Goal: Transaction & Acquisition: Download file/media

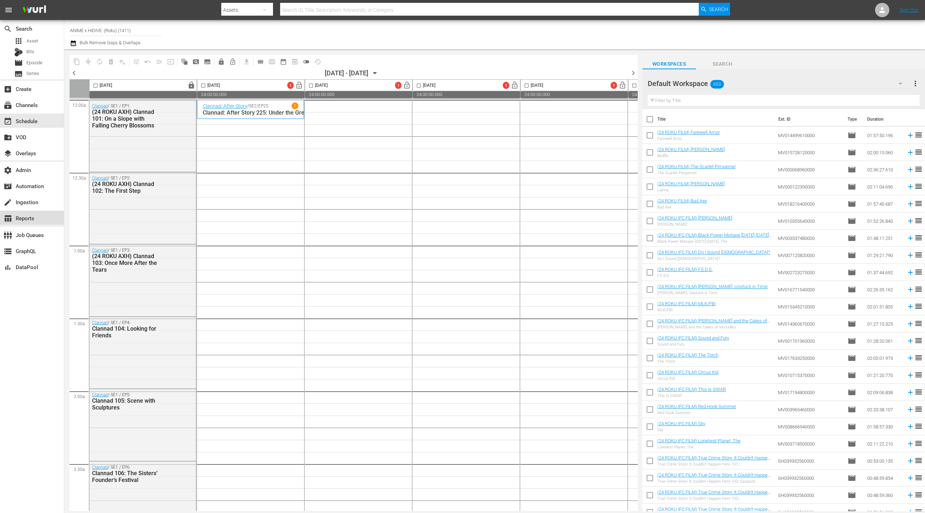
click at [36, 217] on div "table_chart Reports" at bounding box center [20, 217] width 40 height 6
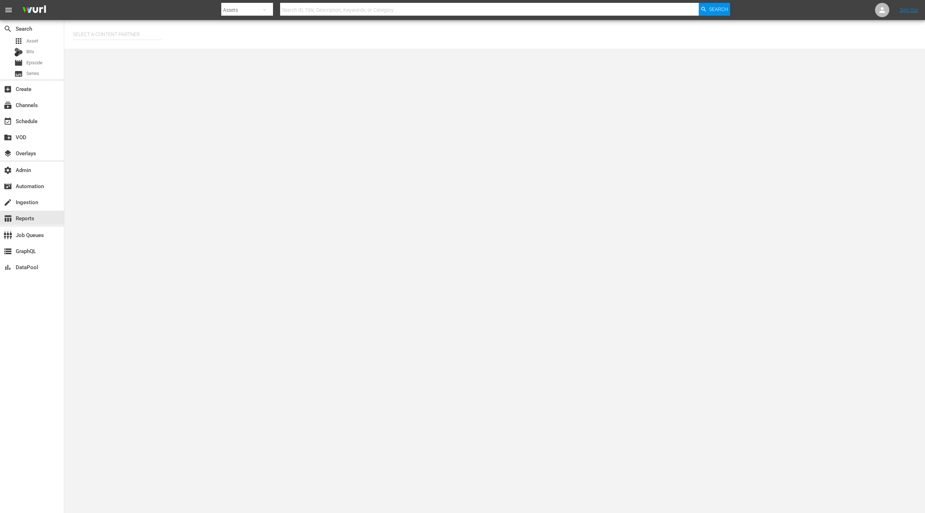
click at [114, 34] on input "text" at bounding box center [117, 34] width 89 height 17
click at [132, 50] on div "AMC Networks (138)" at bounding box center [131, 54] width 105 height 17
type input "AMC Networks (138)"
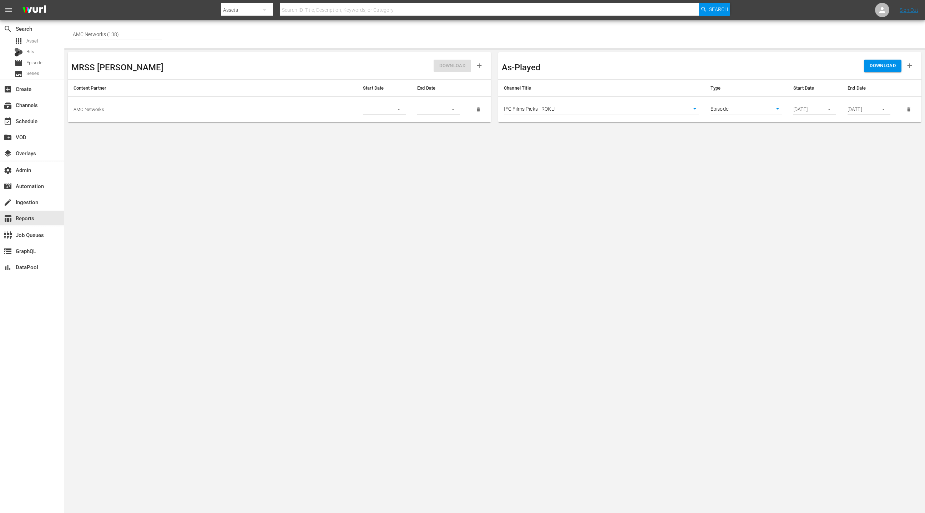
click at [582, 109] on body "menu Search By Assets Search ID, Title, Description, Keywords, or Category Sear…" at bounding box center [462, 256] width 925 height 513
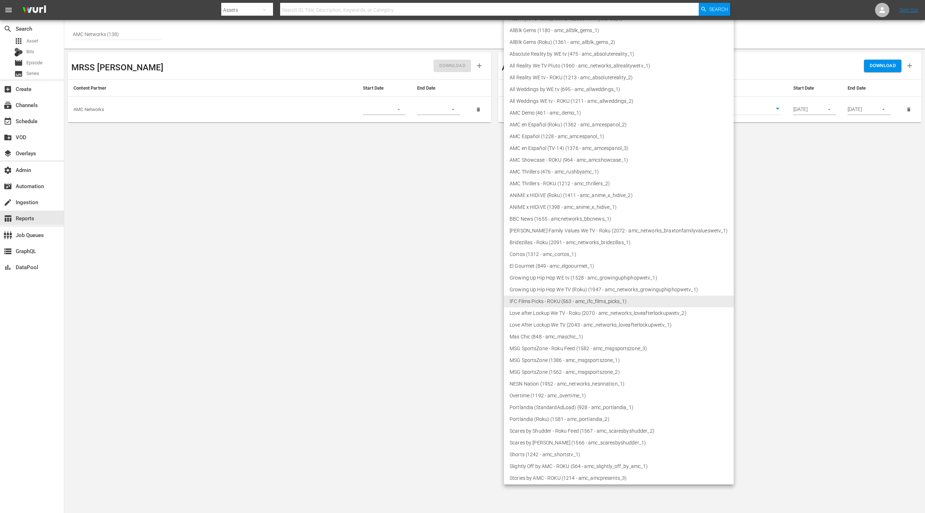
scroll to position [6, 0]
click at [573, 196] on li "ANIME x HIDIVE (Roku) (1411 - amc_anime_x_hidive_2)" at bounding box center [619, 197] width 230 height 12
type input "1411"
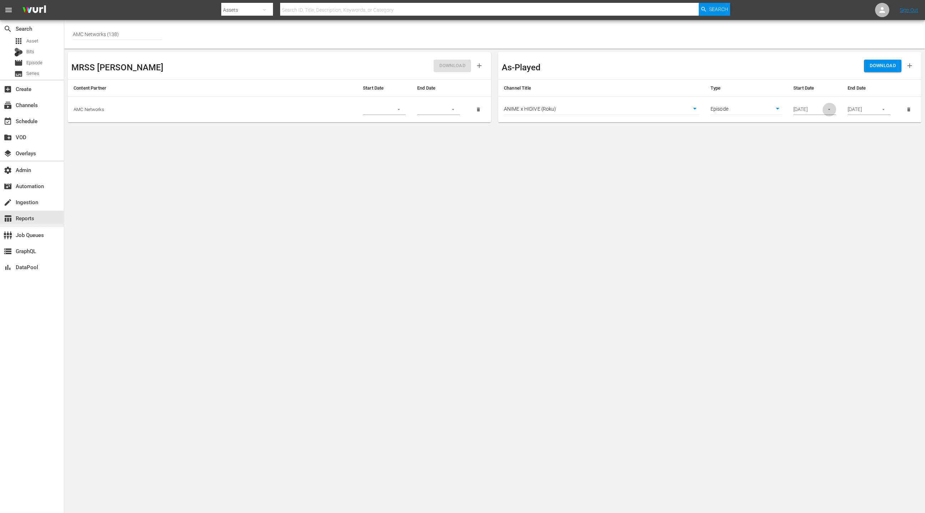
click at [830, 109] on icon "button" at bounding box center [829, 109] width 2 height 1
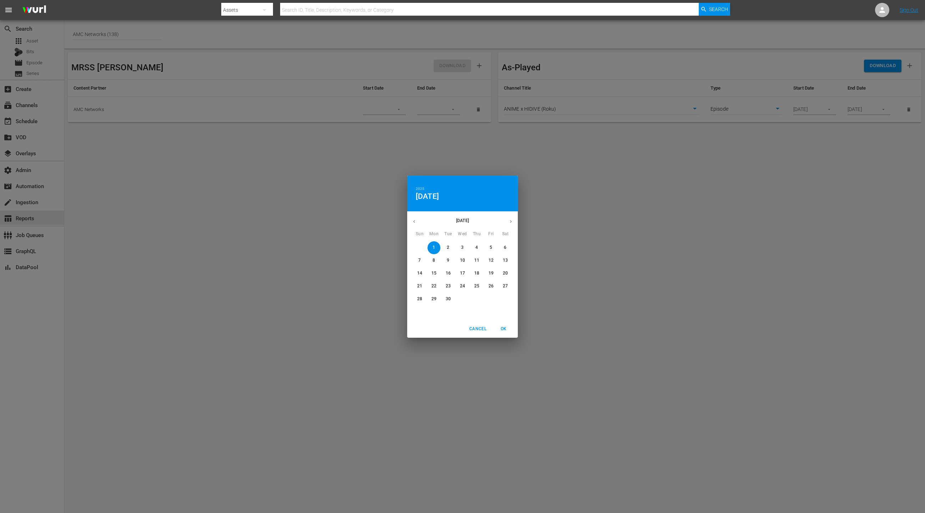
click at [412, 222] on icon "button" at bounding box center [414, 221] width 5 height 5
click at [493, 247] on span "1" at bounding box center [491, 248] width 13 height 6
drag, startPoint x: 506, startPoint y: 329, endPoint x: 652, endPoint y: 220, distance: 182.3
click at [505, 329] on span "OK" at bounding box center [503, 328] width 17 height 7
type input "[DATE]"
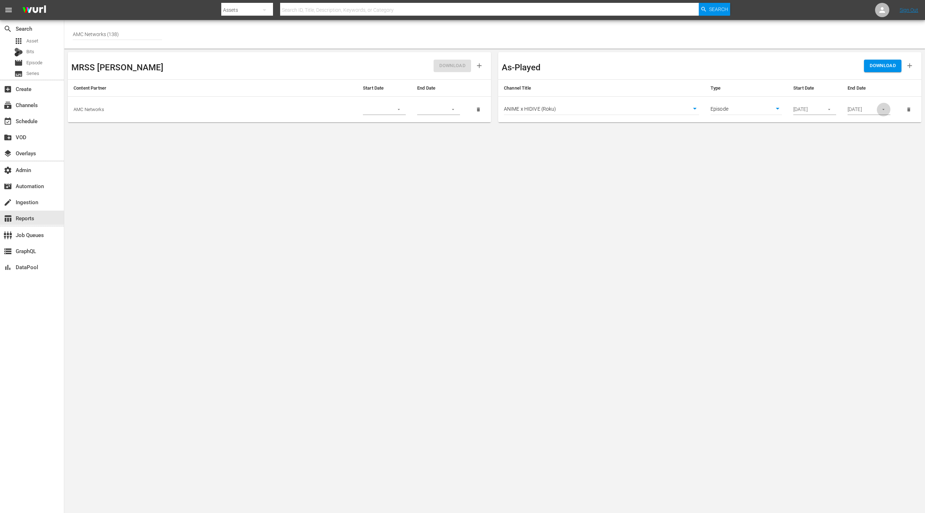
click at [881, 110] on icon "button" at bounding box center [883, 109] width 5 height 5
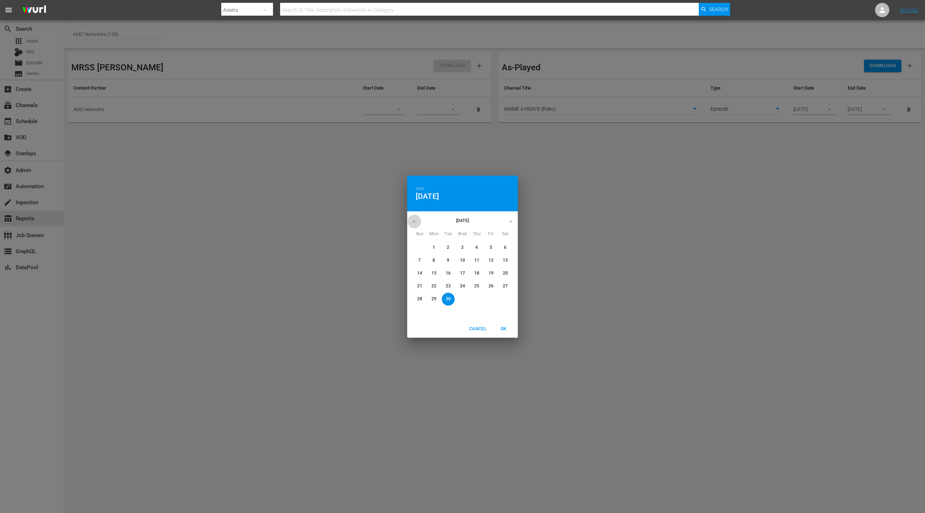
click at [412, 219] on icon "button" at bounding box center [414, 221] width 5 height 5
click at [417, 312] on p "31" at bounding box center [419, 312] width 5 height 6
click at [503, 328] on span "OK" at bounding box center [503, 328] width 17 height 7
type input "[DATE]"
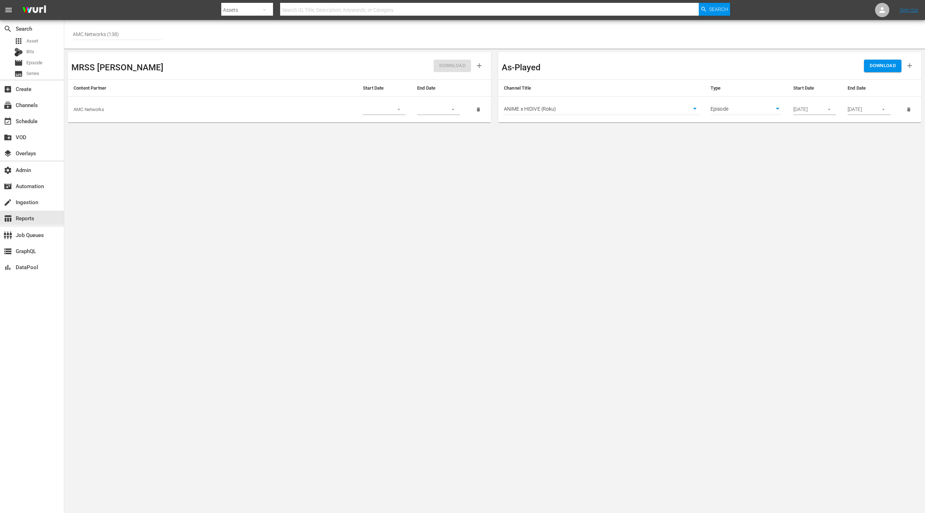
click at [882, 69] on span "DOWNLOAD" at bounding box center [883, 66] width 26 height 8
click at [49, 66] on div "movie Episode" at bounding box center [32, 63] width 64 height 10
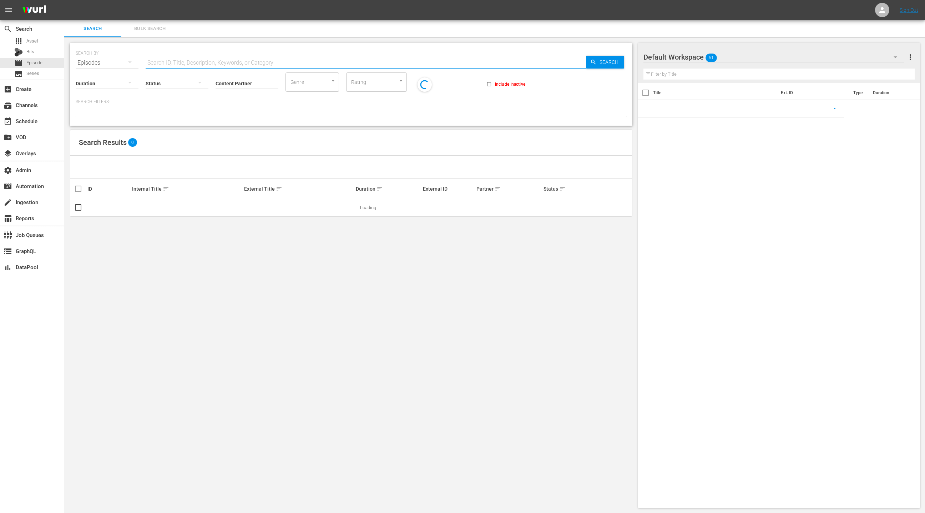
click at [150, 62] on input "text" at bounding box center [366, 62] width 440 height 17
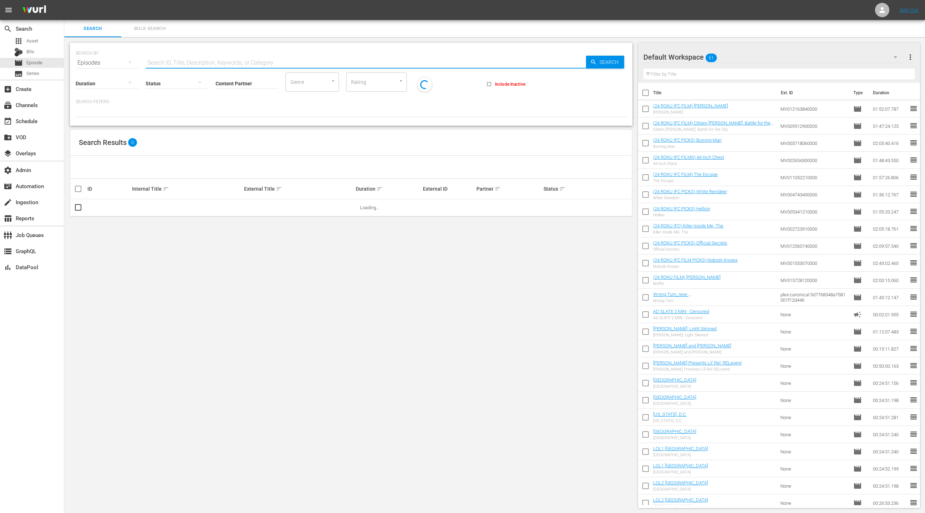
paste input "SH054205000000 VDOX0000000000048044"
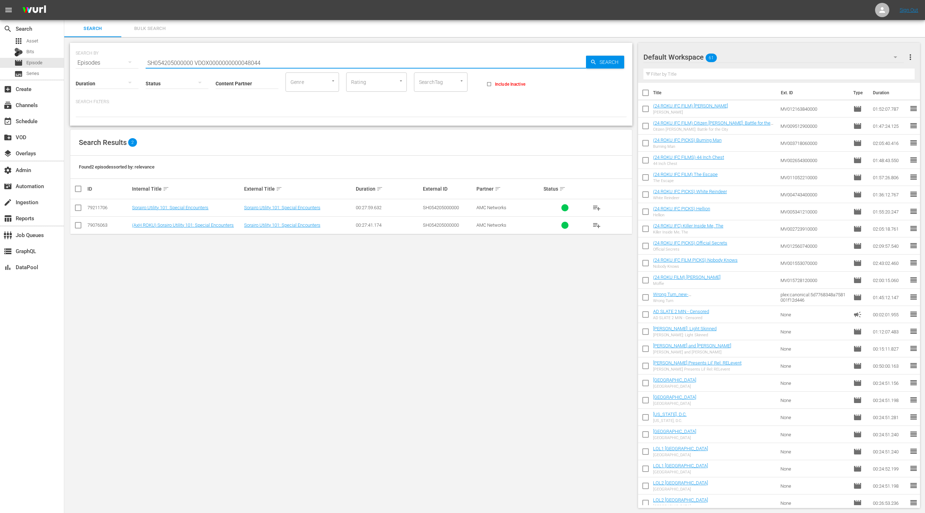
type input "SH054205000000 VDOX0000000000048044"
